Goal: Information Seeking & Learning: Check status

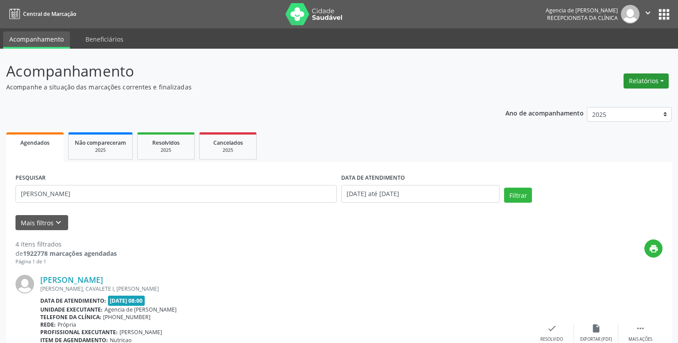
click at [650, 81] on button "Relatórios" at bounding box center [645, 80] width 45 height 15
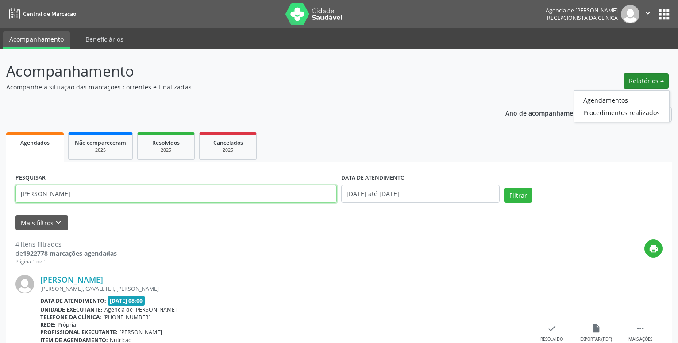
click at [133, 194] on input "[PERSON_NAME]" at bounding box center [175, 194] width 321 height 18
type input "M"
click at [27, 194] on input "[PERSON_NAME]" at bounding box center [175, 194] width 321 height 18
type input "[PERSON_NAME]"
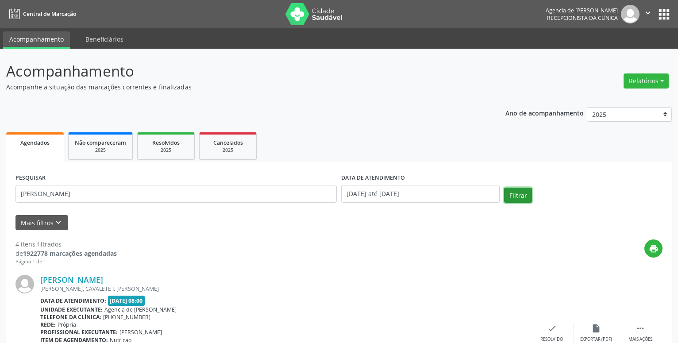
click at [521, 193] on button "Filtrar" at bounding box center [518, 195] width 28 height 15
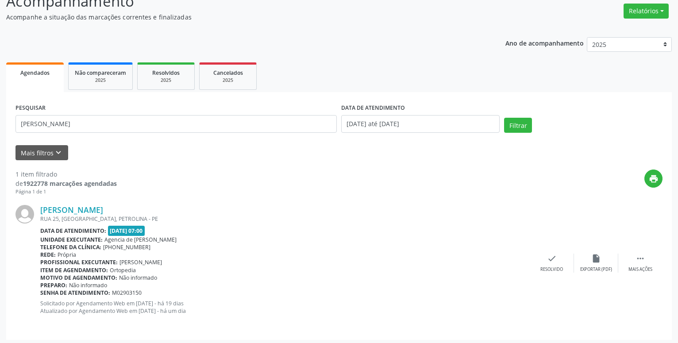
scroll to position [73, 0]
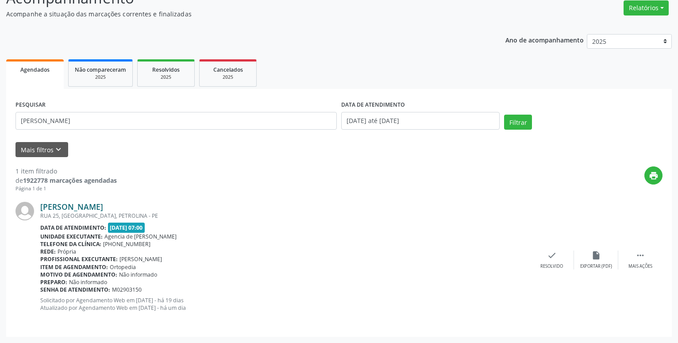
click at [90, 206] on link "[PERSON_NAME]" at bounding box center [71, 207] width 63 height 10
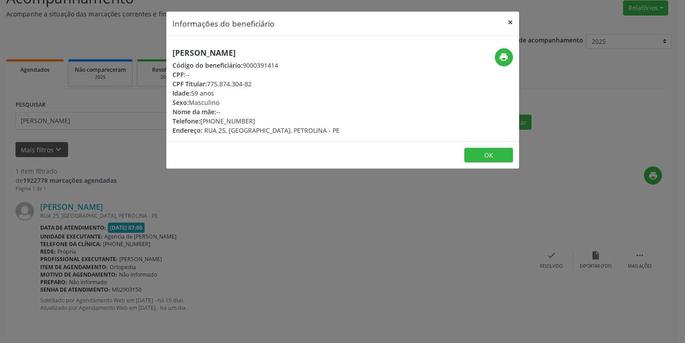
click at [511, 18] on button "×" at bounding box center [511, 22] width 18 height 22
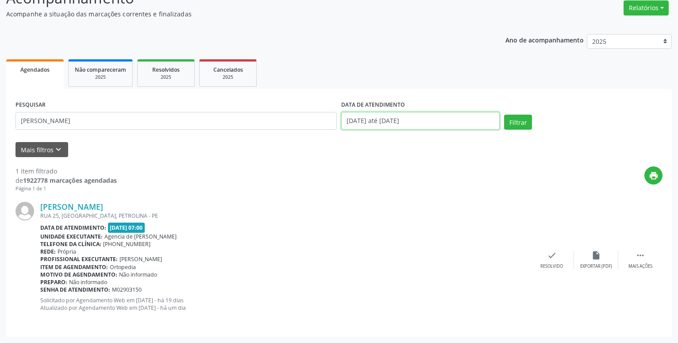
click at [448, 125] on input "[DATE] até [DATE]" at bounding box center [420, 121] width 158 height 18
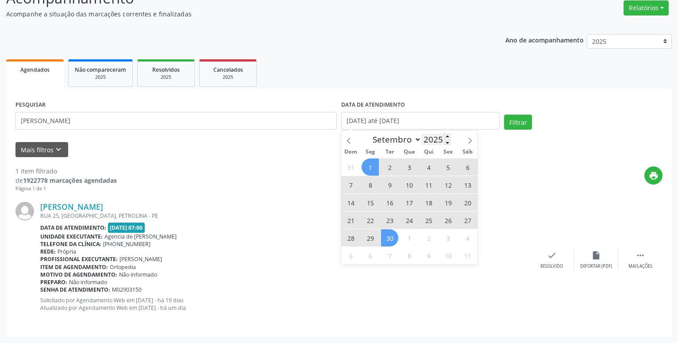
click at [440, 139] on input "2025" at bounding box center [435, 139] width 29 height 11
drag, startPoint x: 390, startPoint y: 151, endPoint x: 108, endPoint y: 230, distance: 293.2
click at [387, 152] on span "Ter" at bounding box center [389, 152] width 19 height 6
click at [103, 205] on link "[PERSON_NAME]" at bounding box center [71, 207] width 63 height 10
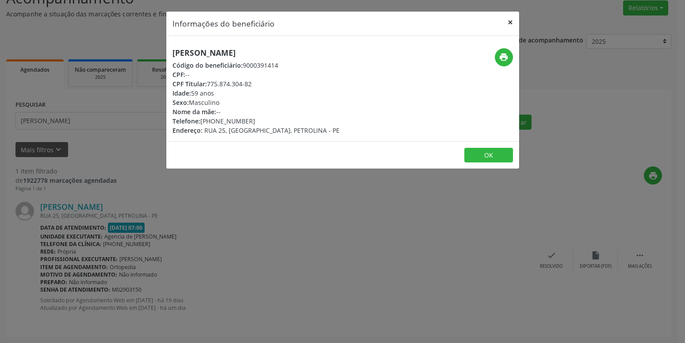
click at [507, 23] on button "×" at bounding box center [511, 22] width 18 height 22
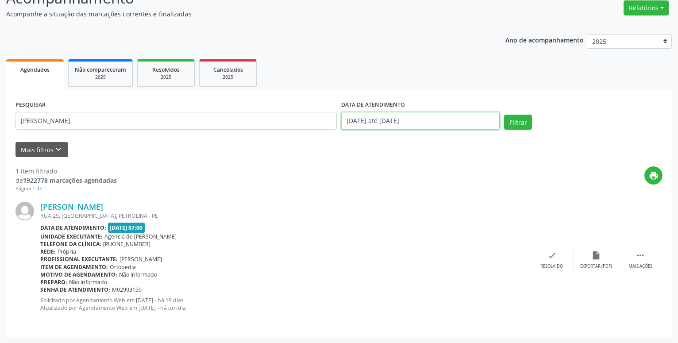
click at [456, 119] on input "[DATE] até [DATE]" at bounding box center [420, 121] width 158 height 18
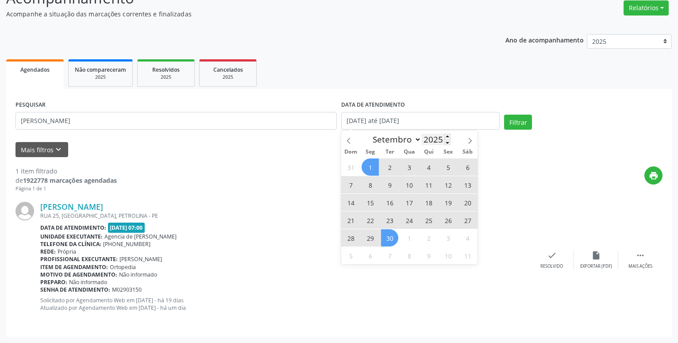
click at [435, 138] on input "2025" at bounding box center [435, 139] width 29 height 11
click at [441, 141] on input "2025" at bounding box center [435, 139] width 29 height 11
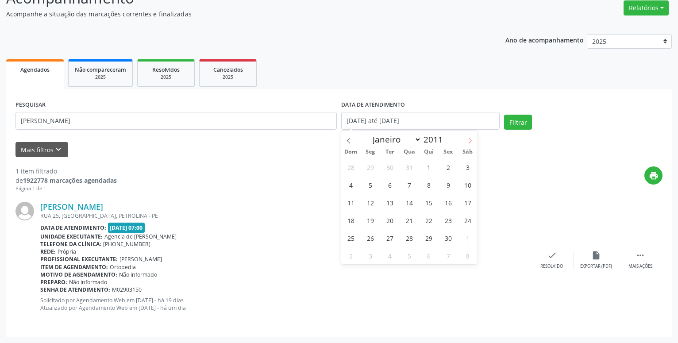
type input "2011"
click at [465, 145] on span at bounding box center [469, 137] width 15 height 15
click at [467, 142] on icon at bounding box center [470, 141] width 6 height 6
select select "11"
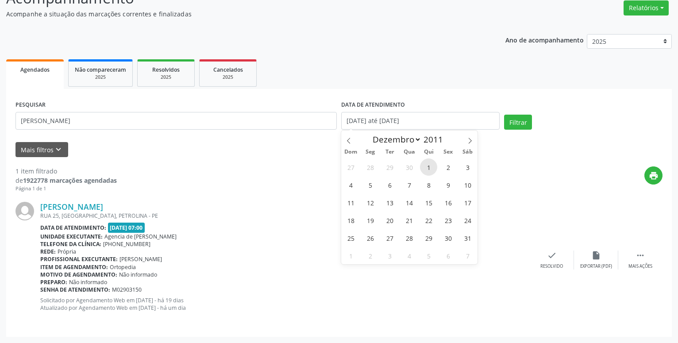
click at [429, 169] on span "1" at bounding box center [428, 166] width 17 height 17
type input "[DATE]"
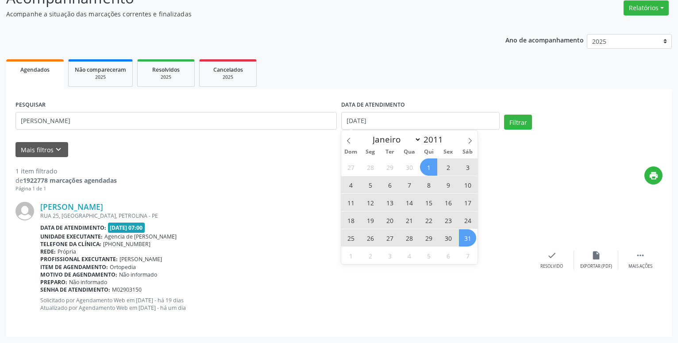
click at [466, 238] on span "31" at bounding box center [467, 237] width 17 height 17
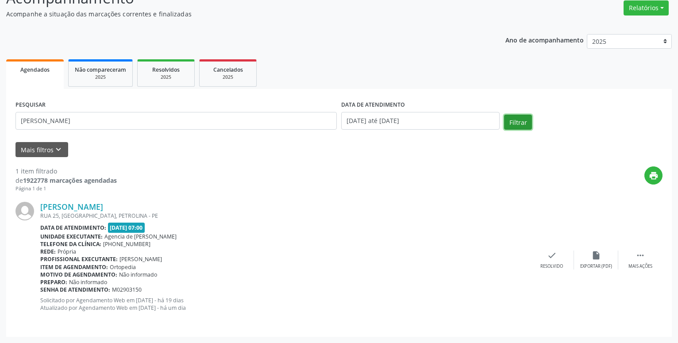
click at [513, 125] on button "Filtrar" at bounding box center [518, 122] width 28 height 15
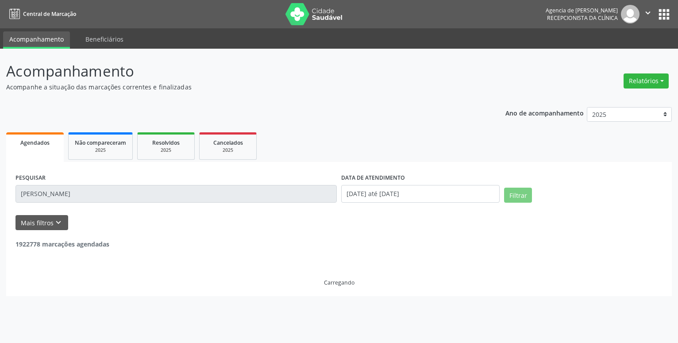
scroll to position [0, 0]
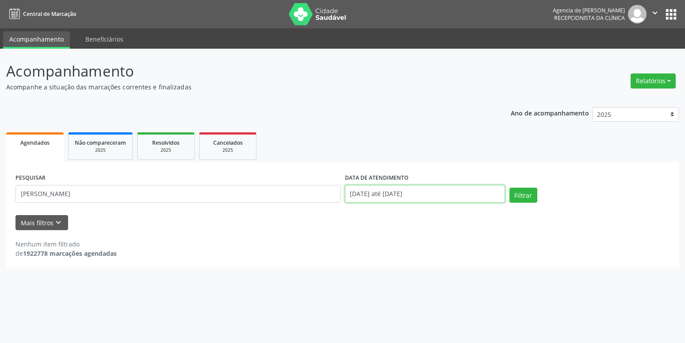
click at [450, 193] on input "[DATE] até [DATE]" at bounding box center [425, 194] width 160 height 18
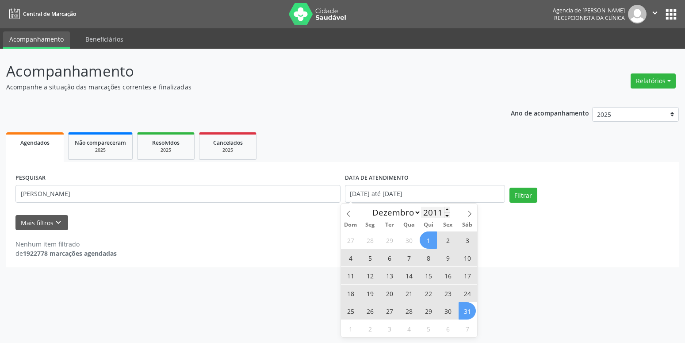
click at [438, 212] on input "2011" at bounding box center [435, 212] width 29 height 11
click at [440, 213] on input "2011" at bounding box center [435, 212] width 29 height 11
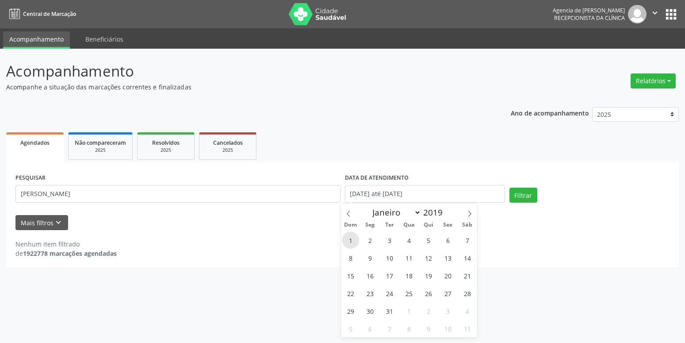
type input "2019"
click at [355, 244] on span "1" at bounding box center [350, 239] width 17 height 17
type input "[DATE]"
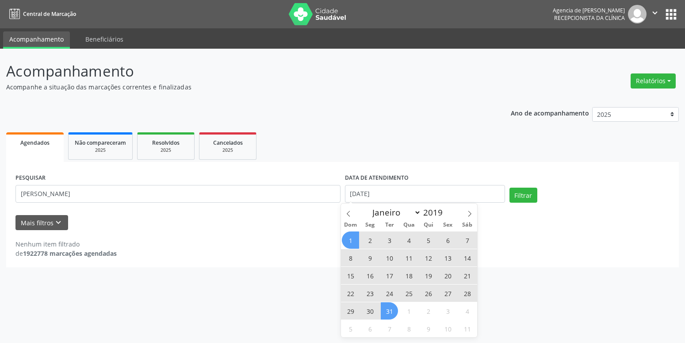
drag, startPoint x: 389, startPoint y: 309, endPoint x: 448, endPoint y: 272, distance: 69.2
click at [390, 309] on span "31" at bounding box center [389, 310] width 17 height 17
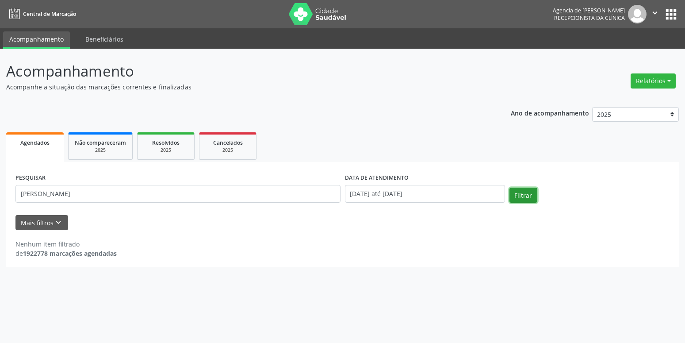
click at [525, 195] on button "Filtrar" at bounding box center [524, 195] width 28 height 15
click at [449, 193] on input "[DATE] até [DATE]" at bounding box center [425, 194] width 160 height 18
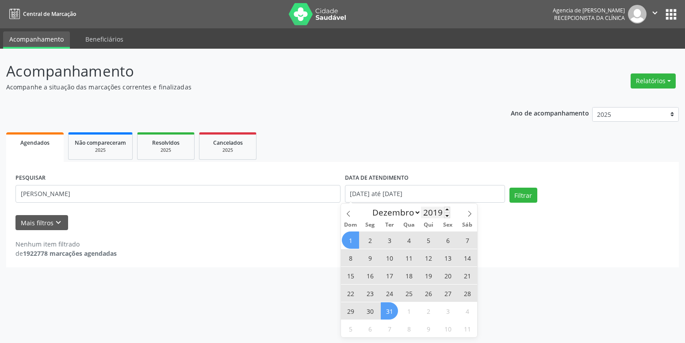
click at [432, 214] on input "2019" at bounding box center [435, 212] width 29 height 11
type input "2014"
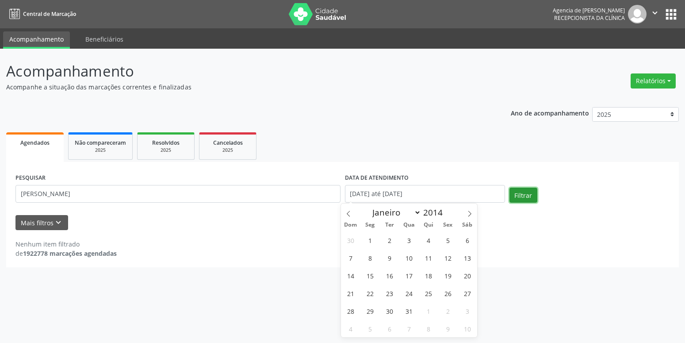
click at [521, 190] on button "Filtrar" at bounding box center [524, 195] width 28 height 15
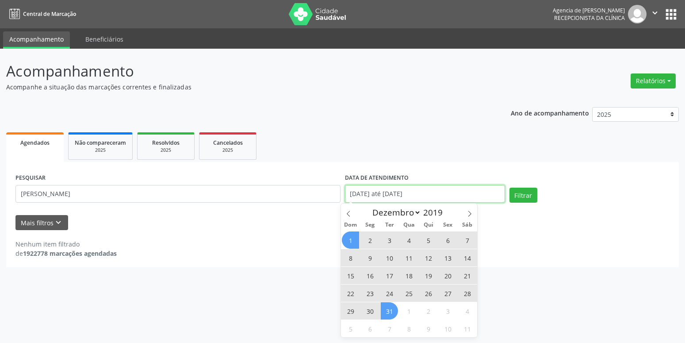
click at [445, 192] on input "[DATE] até [DATE]" at bounding box center [425, 194] width 160 height 18
click at [432, 209] on input "2019" at bounding box center [435, 212] width 29 height 11
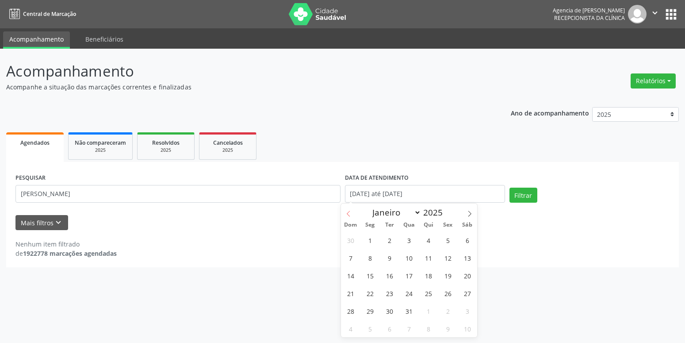
type input "2025"
click at [349, 214] on icon at bounding box center [348, 214] width 6 height 6
click at [352, 214] on span at bounding box center [348, 210] width 15 height 15
select select "8"
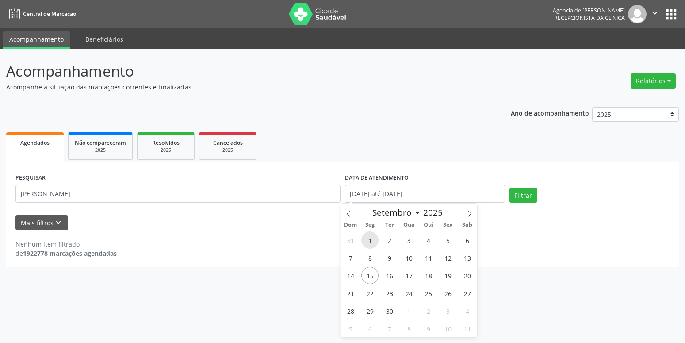
click at [368, 240] on span "1" at bounding box center [369, 239] width 17 height 17
type input "[DATE]"
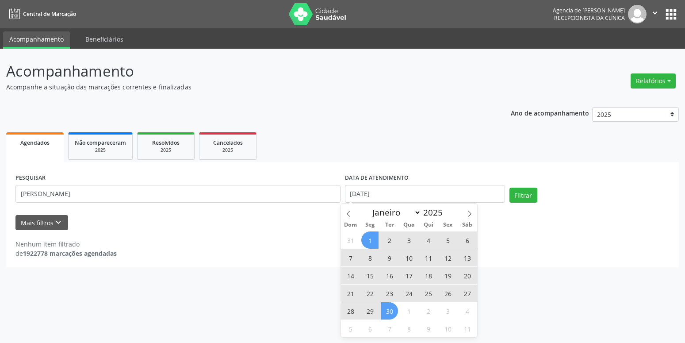
click at [391, 313] on span "30" at bounding box center [389, 310] width 17 height 17
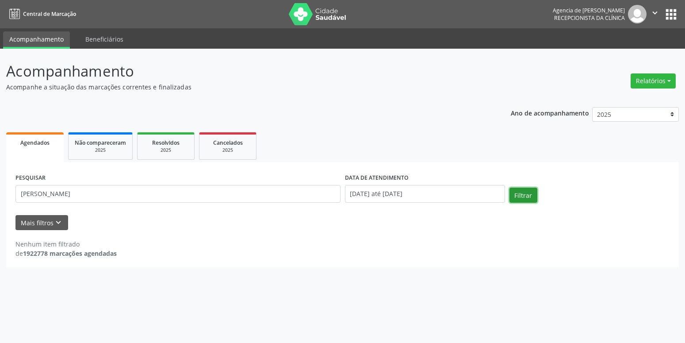
click at [530, 198] on button "Filtrar" at bounding box center [524, 195] width 28 height 15
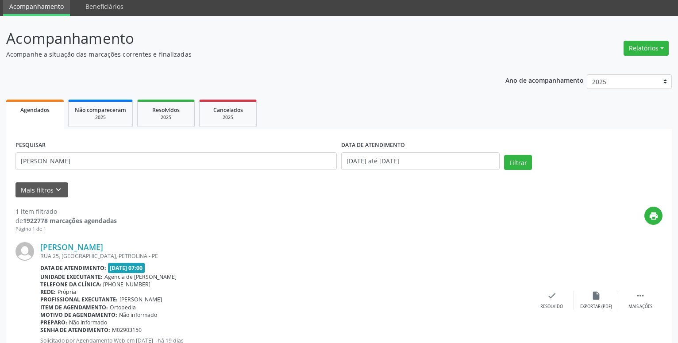
scroll to position [73, 0]
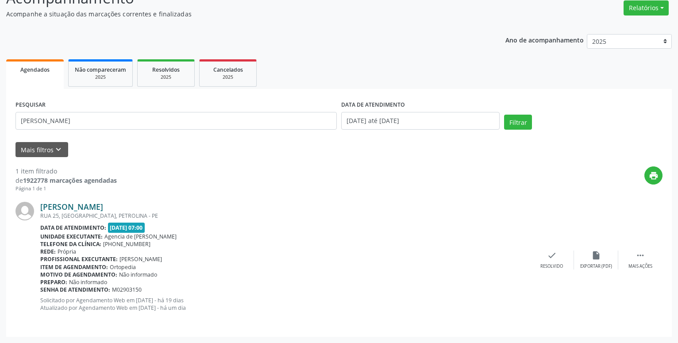
click at [85, 206] on link "[PERSON_NAME]" at bounding box center [71, 207] width 63 height 10
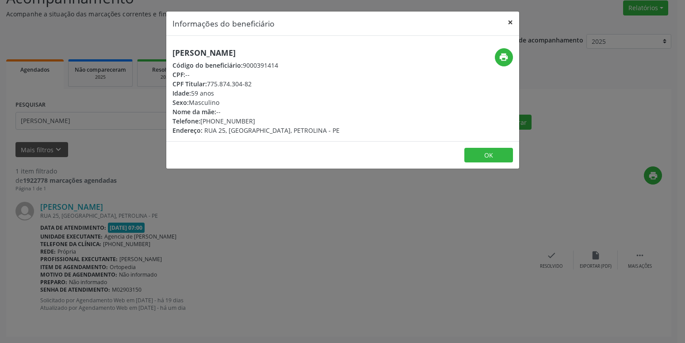
click at [512, 23] on button "×" at bounding box center [511, 22] width 18 height 22
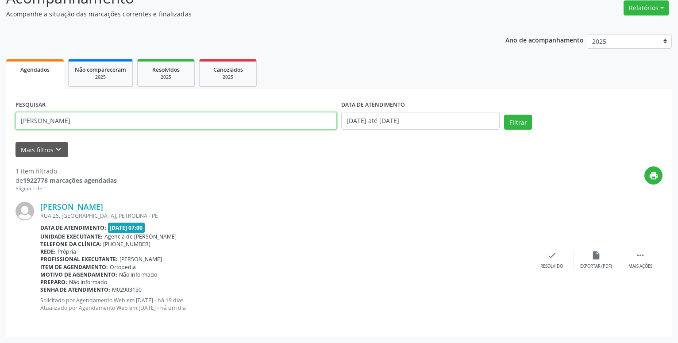
click at [103, 120] on input "[PERSON_NAME]" at bounding box center [175, 121] width 321 height 18
type input "e"
type input "jaciara [PERSON_NAME]"
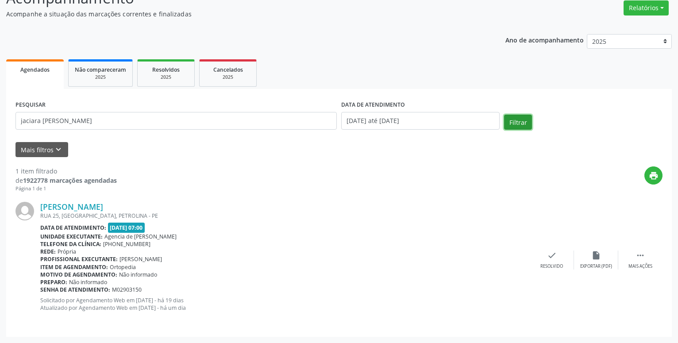
click at [514, 123] on button "Filtrar" at bounding box center [518, 122] width 28 height 15
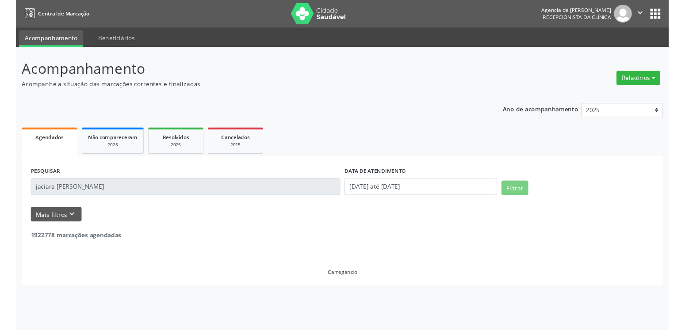
scroll to position [0, 0]
